Goal: Task Accomplishment & Management: Manage account settings

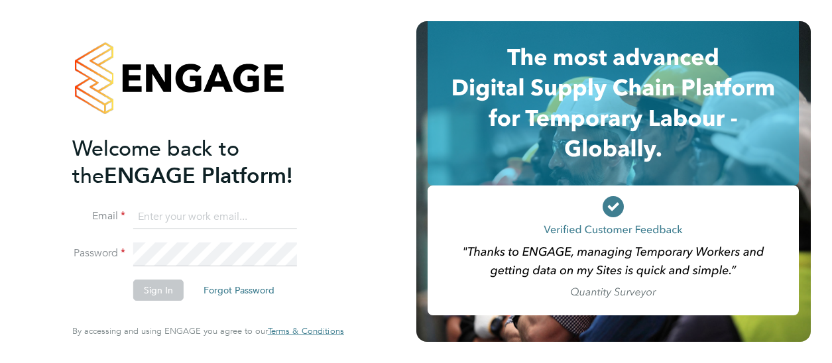
type input "[PERSON_NAME][EMAIL_ADDRESS][PERSON_NAME][DOMAIN_NAME]"
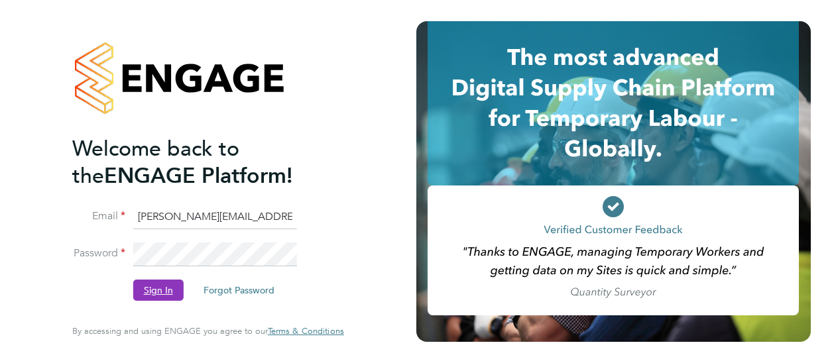
click at [156, 287] on button "Sign In" at bounding box center [158, 290] width 50 height 21
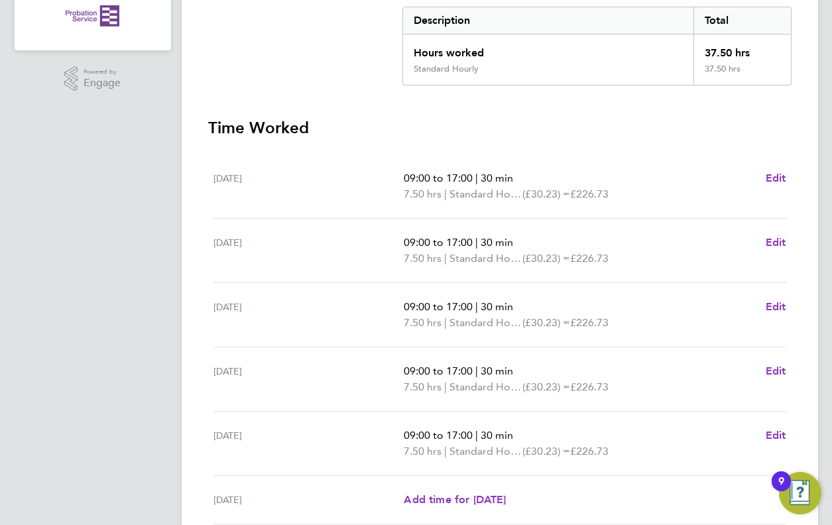
scroll to position [443, 0]
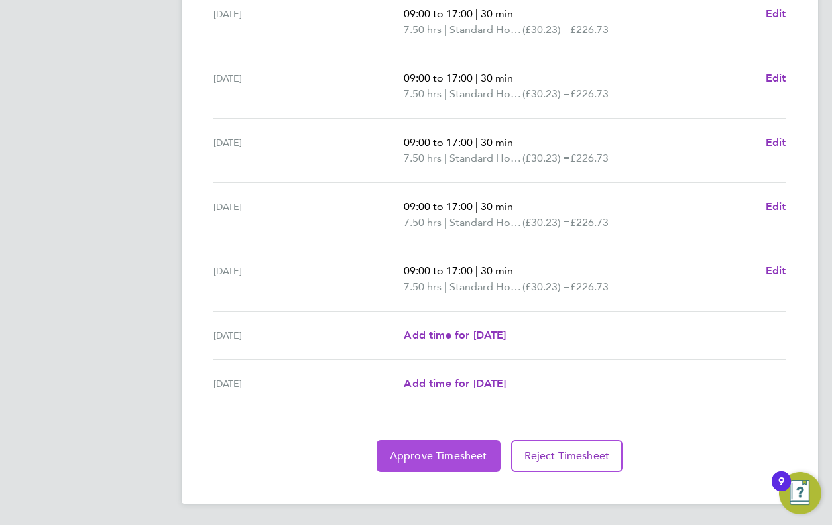
click at [462, 362] on span "Approve Timesheet" at bounding box center [438, 455] width 97 height 13
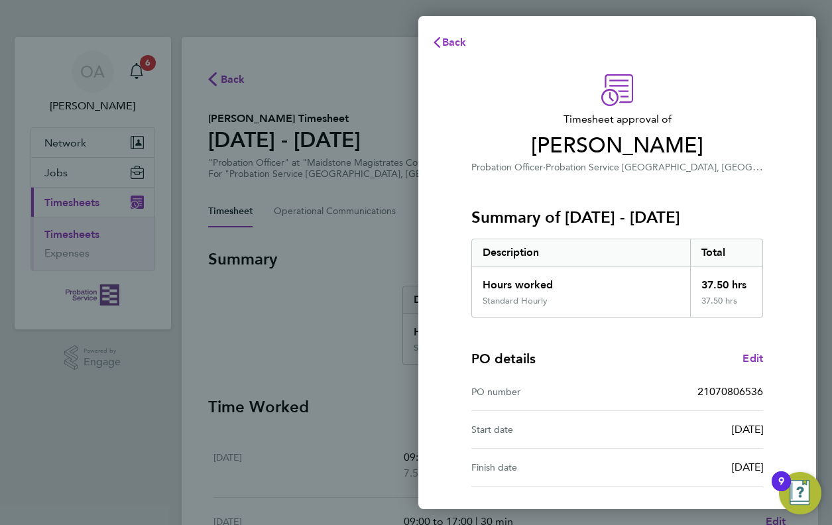
click at [221, 218] on div "Back Timesheet approval of [PERSON_NAME] Probation Officer · Probation Service …" at bounding box center [416, 262] width 832 height 525
click at [453, 44] on span "Back" at bounding box center [454, 42] width 25 height 13
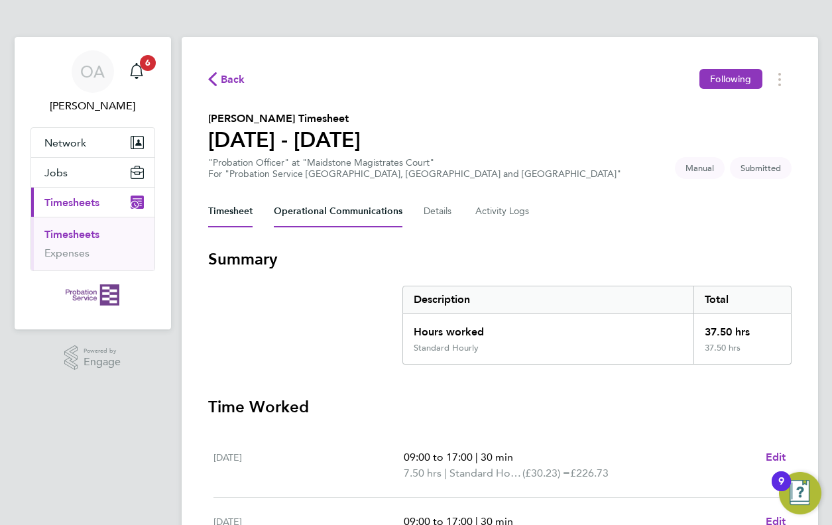
click at [327, 220] on Communications-tab "Operational Communications" at bounding box center [338, 211] width 129 height 32
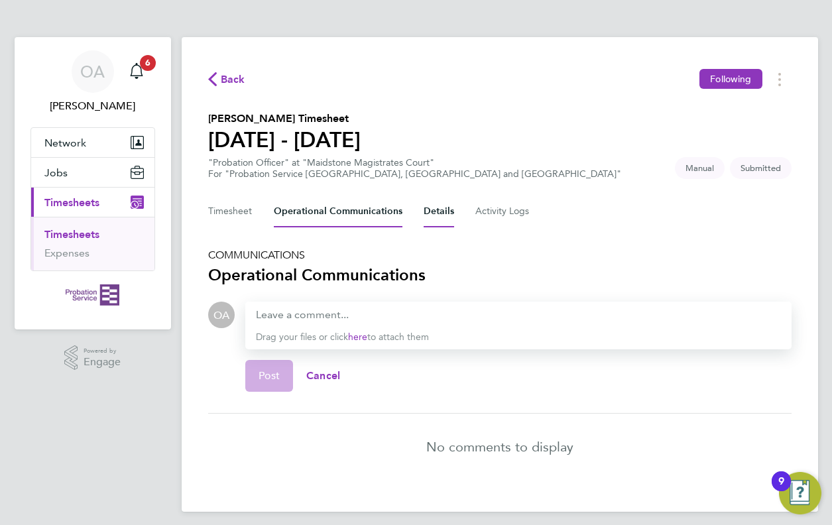
click at [433, 215] on button "Details" at bounding box center [438, 211] width 30 height 32
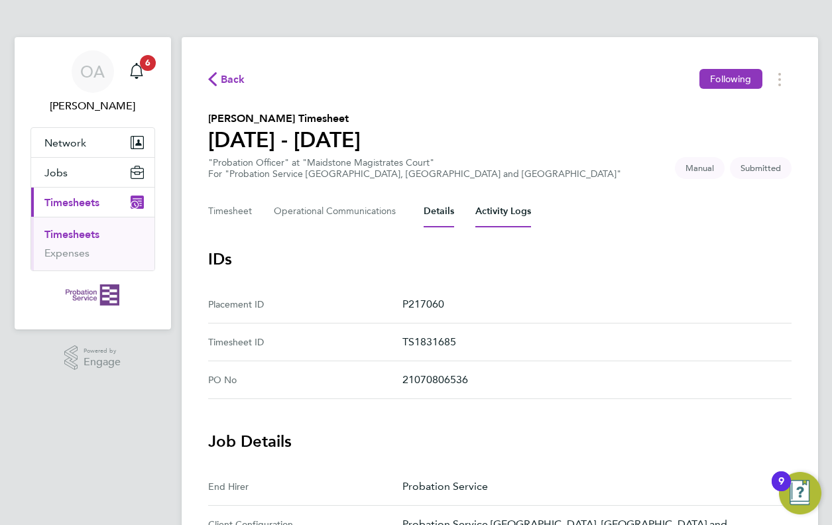
click at [495, 222] on Logs-tab "Activity Logs" at bounding box center [503, 211] width 56 height 32
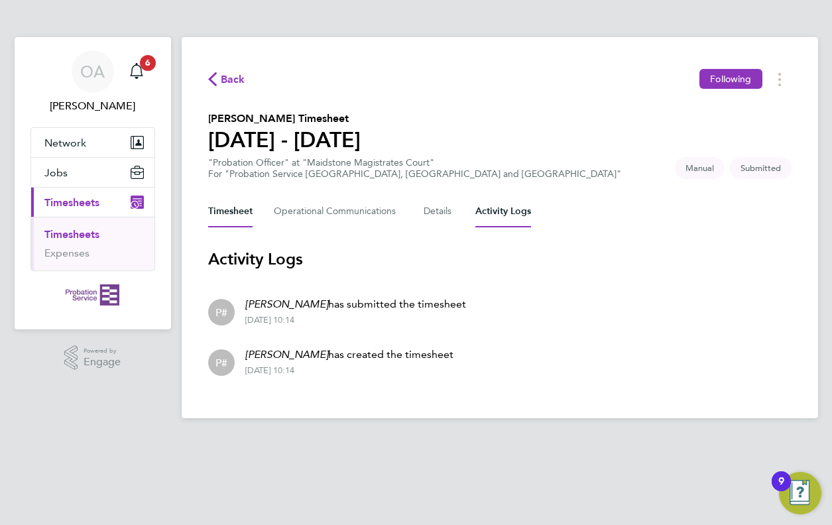
click at [230, 214] on button "Timesheet" at bounding box center [230, 211] width 44 height 32
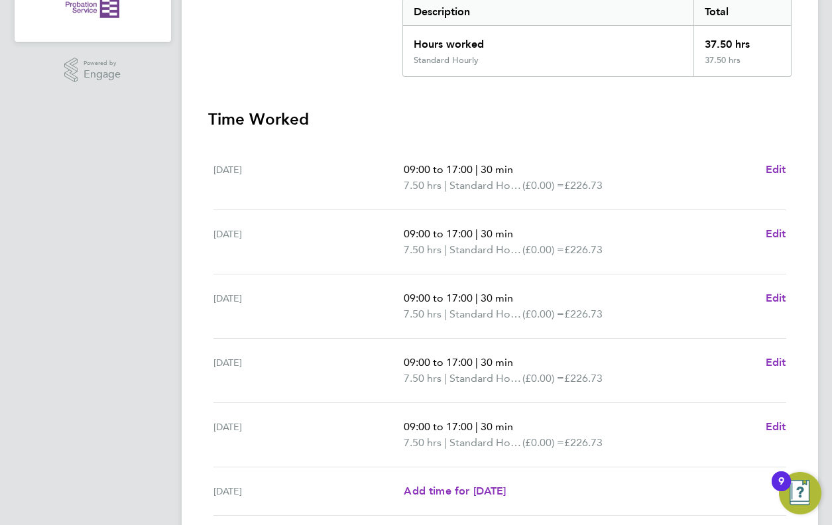
scroll to position [443, 0]
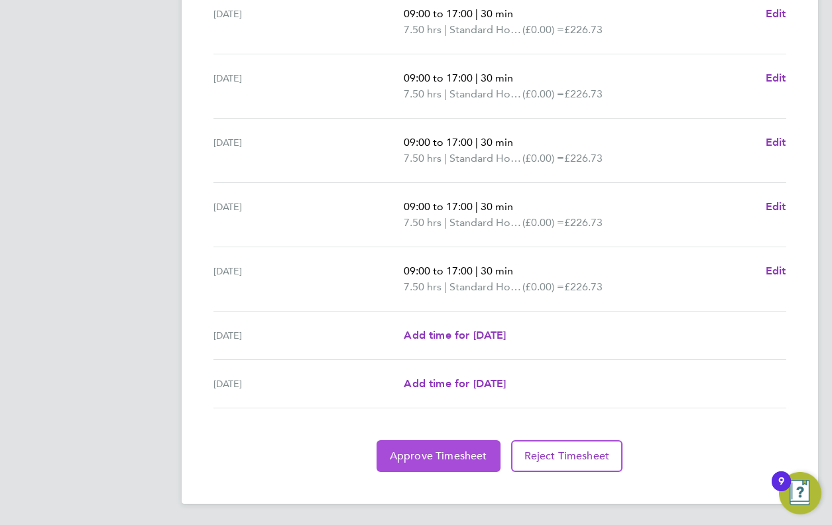
click at [406, 362] on span "Approve Timesheet" at bounding box center [438, 455] width 97 height 13
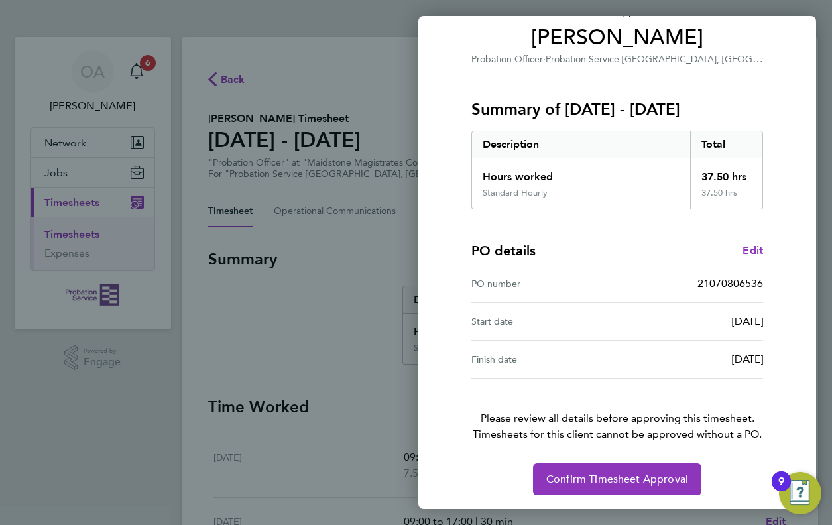
scroll to position [110, 0]
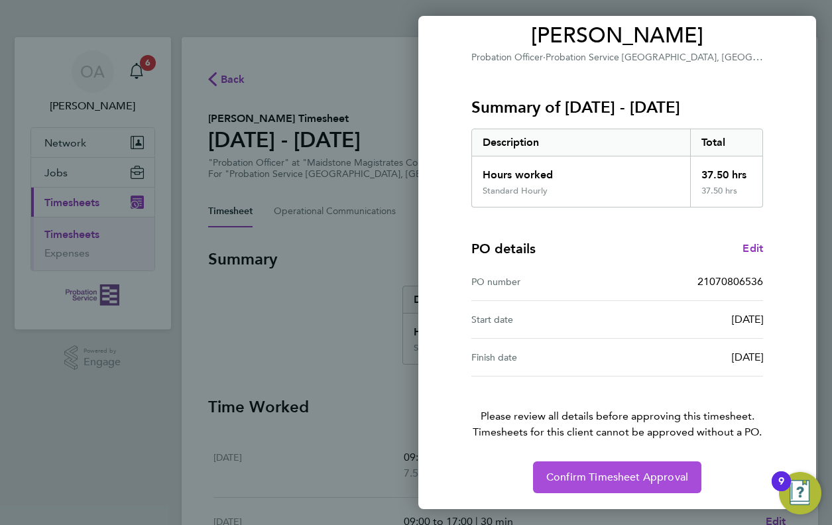
click at [670, 362] on span "Confirm Timesheet Approval" at bounding box center [617, 476] width 142 height 13
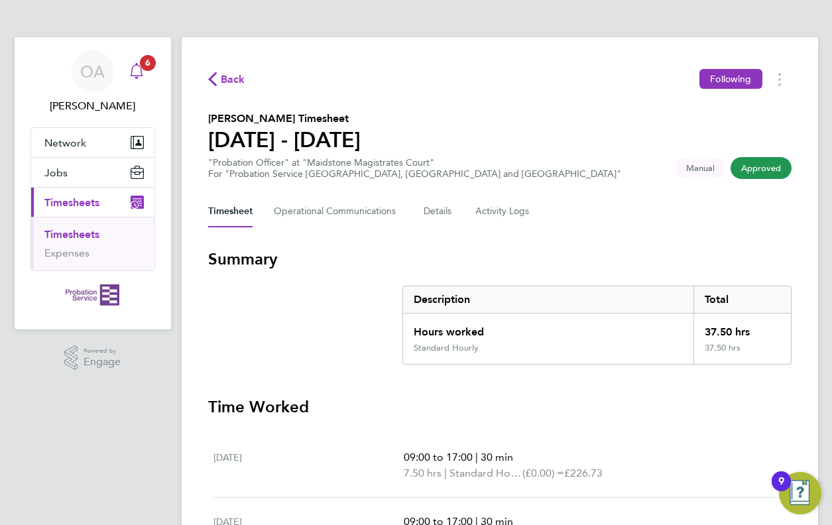
click at [152, 62] on span "6" at bounding box center [148, 63] width 16 height 16
